Goal: Check status

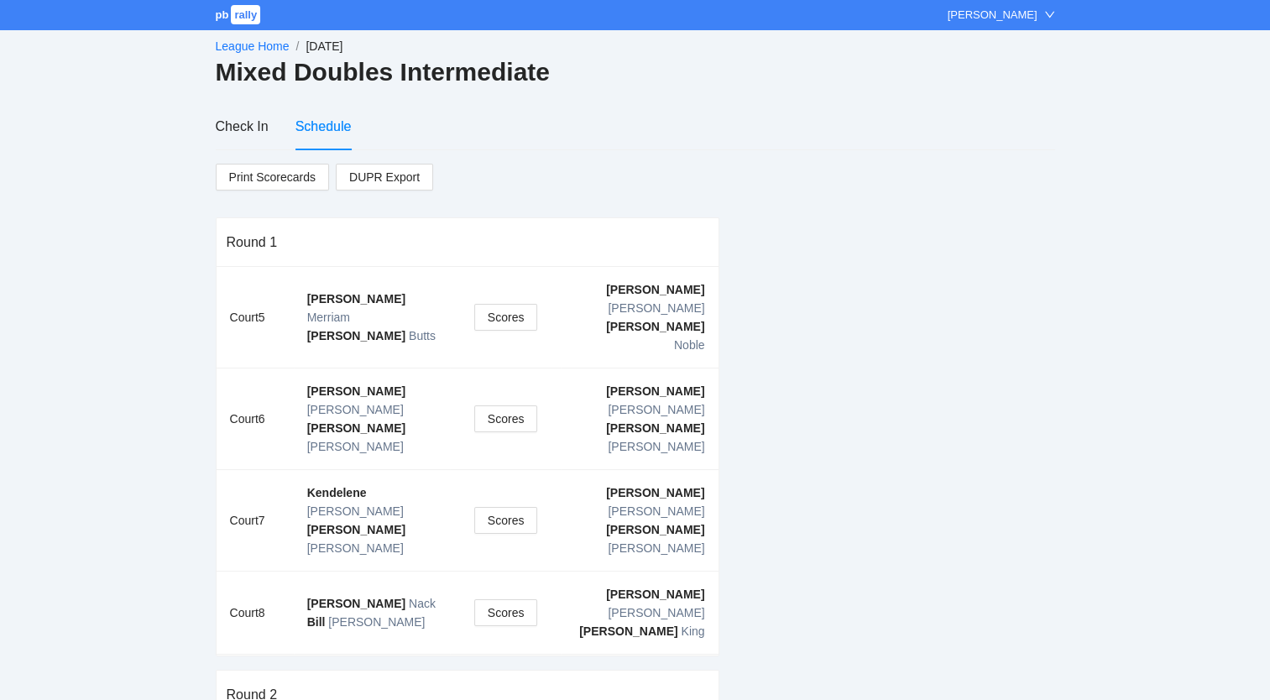
click at [238, 43] on link "League Home" at bounding box center [253, 45] width 74 height 13
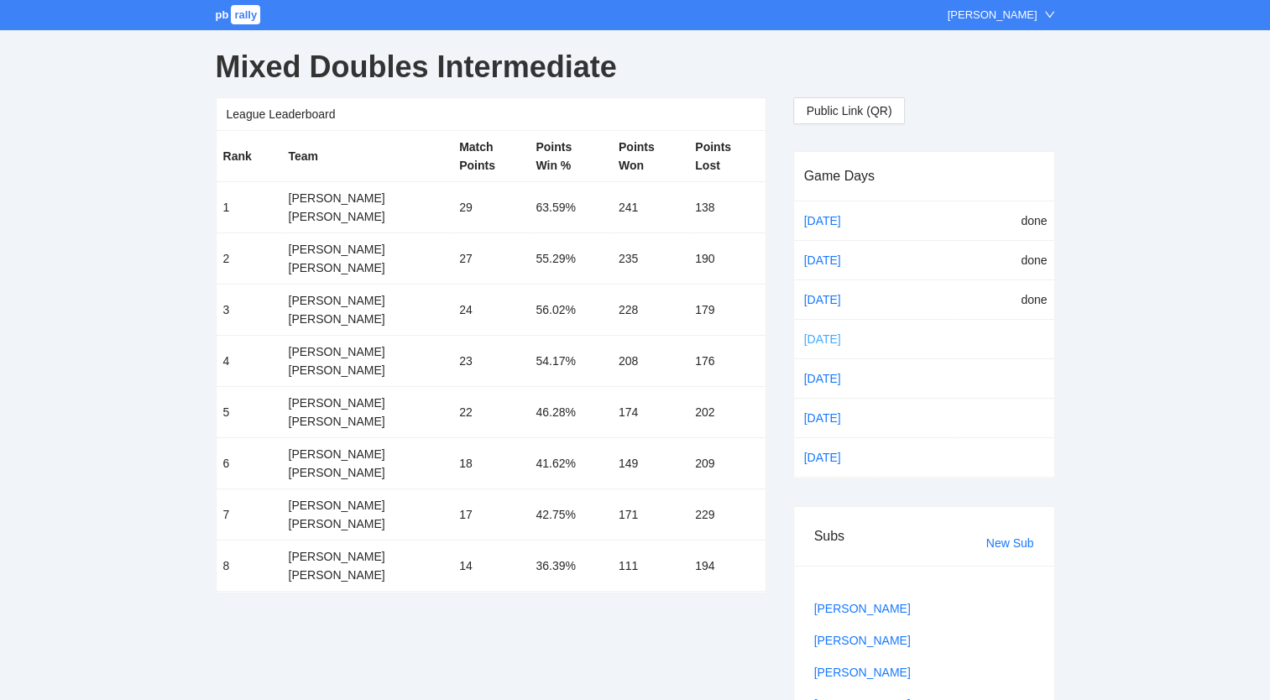
click at [815, 332] on link "[DATE]" at bounding box center [836, 338] width 70 height 25
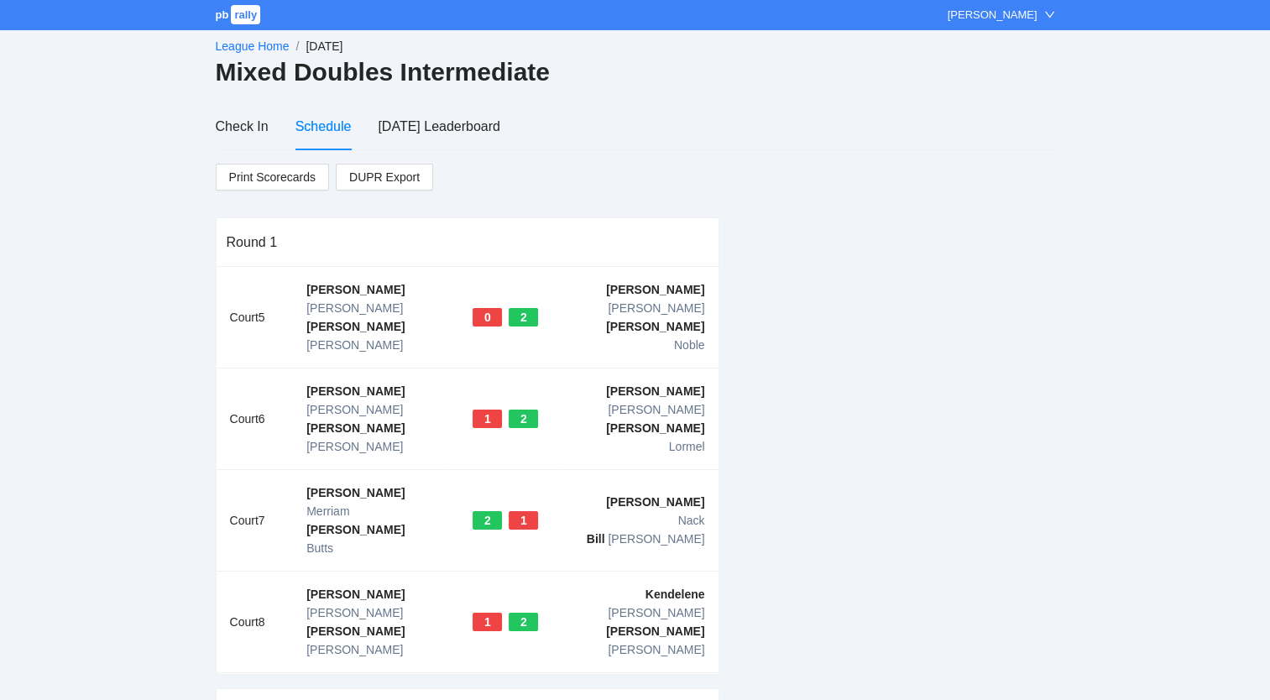
click at [251, 45] on link "League Home" at bounding box center [253, 45] width 74 height 13
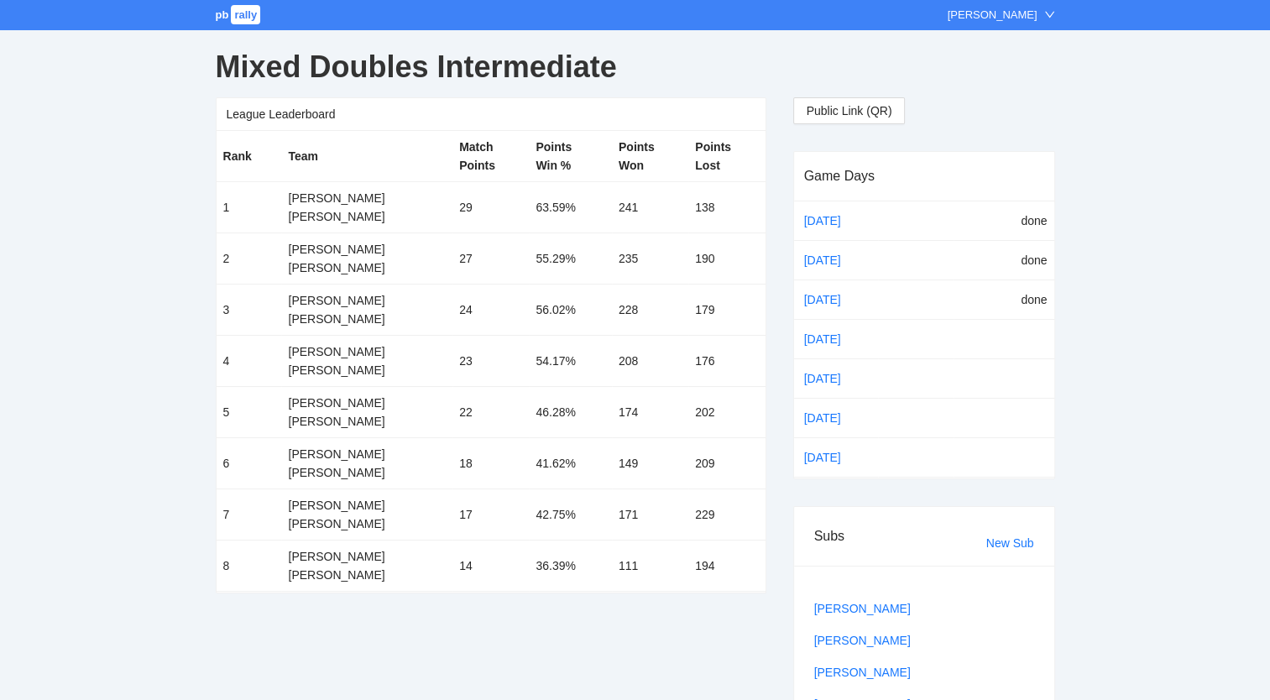
click at [224, 13] on span "pb" at bounding box center [222, 14] width 13 height 13
